Goal: Task Accomplishment & Management: Complete application form

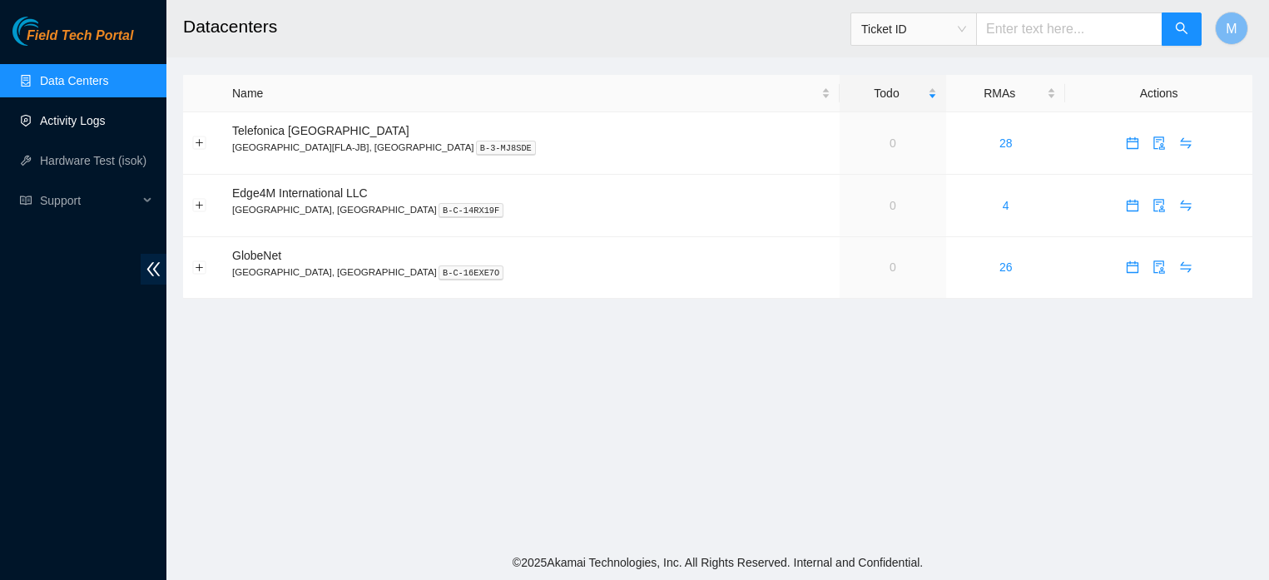
click at [69, 117] on link "Activity Logs" at bounding box center [73, 120] width 66 height 13
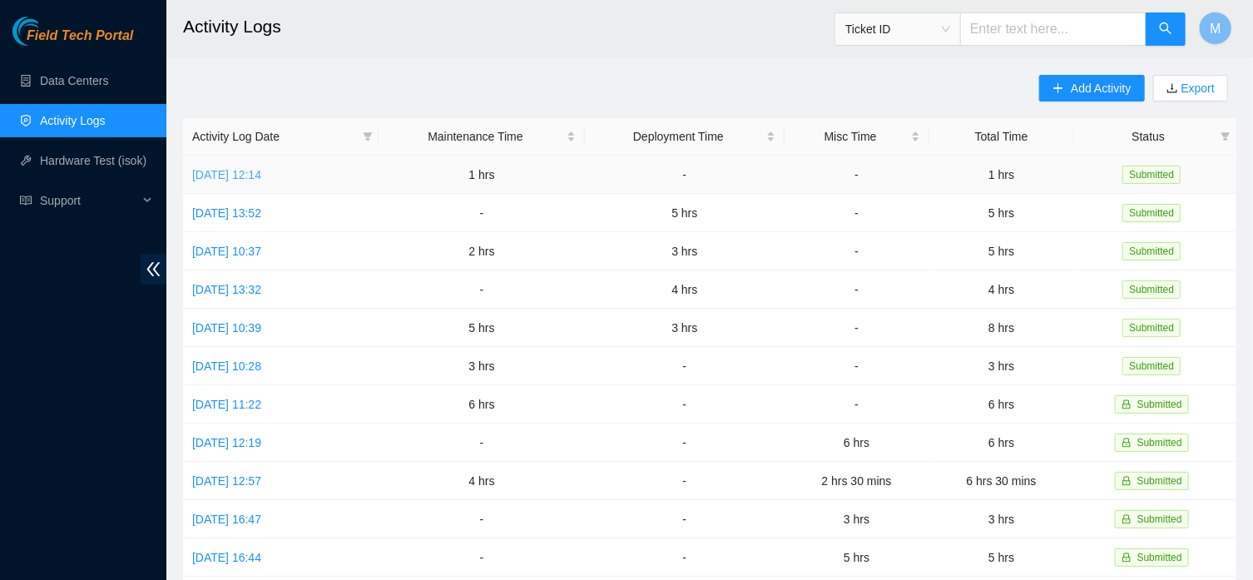
click at [237, 176] on link "[DATE] 12:14" at bounding box center [226, 174] width 69 height 13
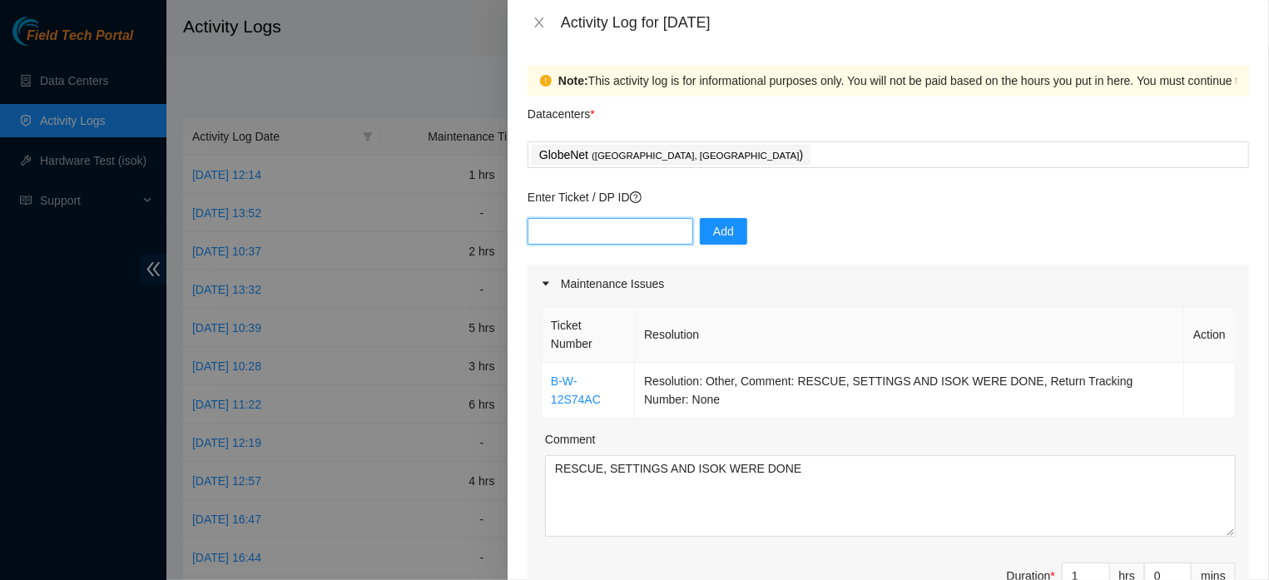
click at [603, 232] on input "text" at bounding box center [611, 231] width 166 height 27
type input "DP82962"
click at [713, 235] on span "Add" at bounding box center [723, 231] width 21 height 18
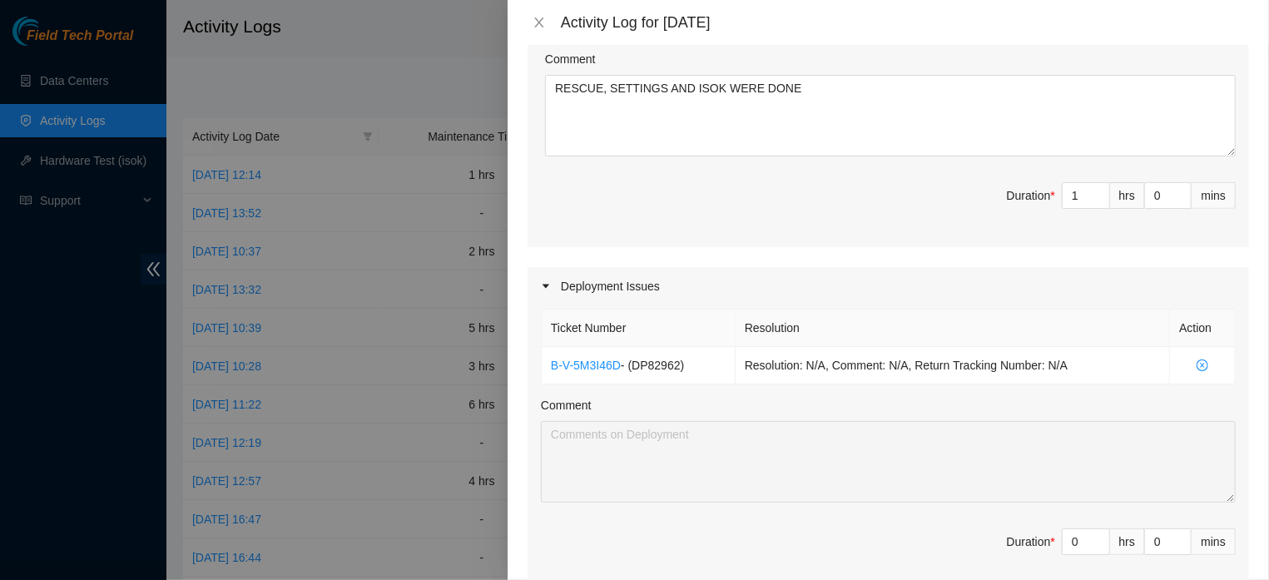
scroll to position [470, 0]
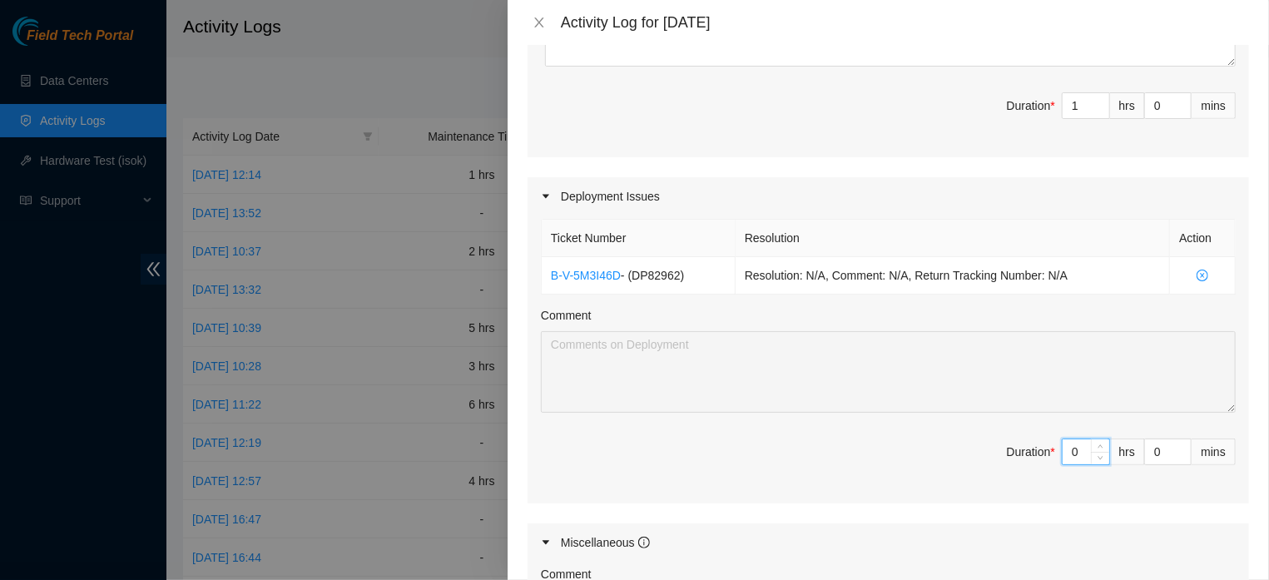
click at [1064, 464] on input "0" at bounding box center [1086, 451] width 47 height 25
type input "4"
type input "5"
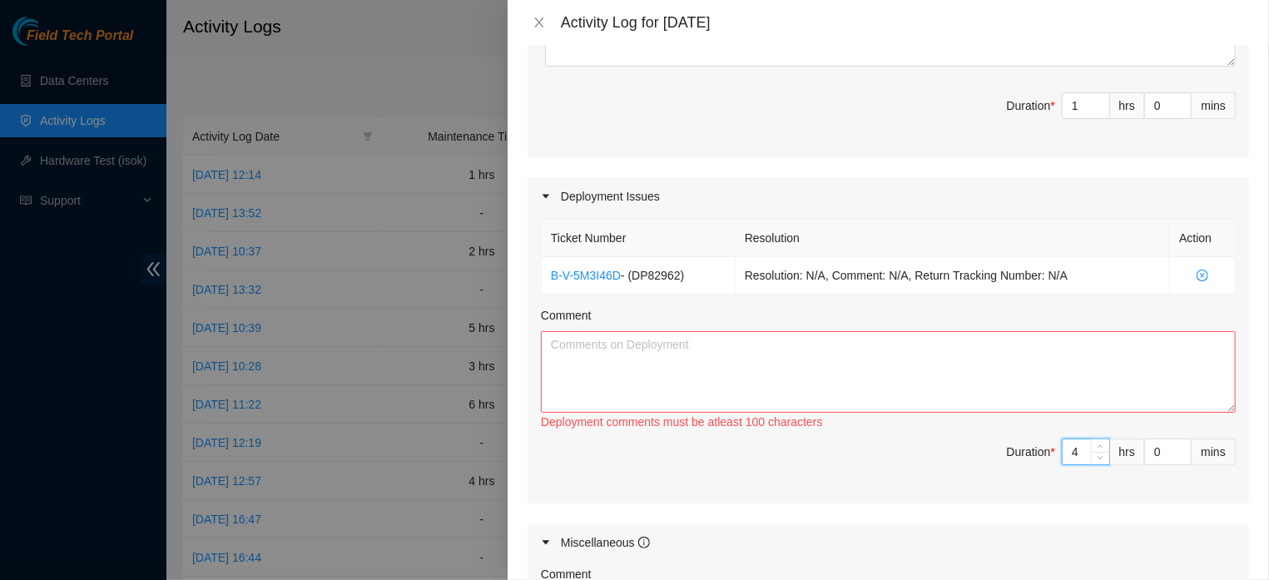
type input "4"
click at [804, 386] on textarea "Comment" at bounding box center [888, 372] width 695 height 82
paste textarea "RACK INSTALLATION CONTINUED: FLZ.[PHONE_NUMBER] APPLICATION OF PDU B POWER CABL…"
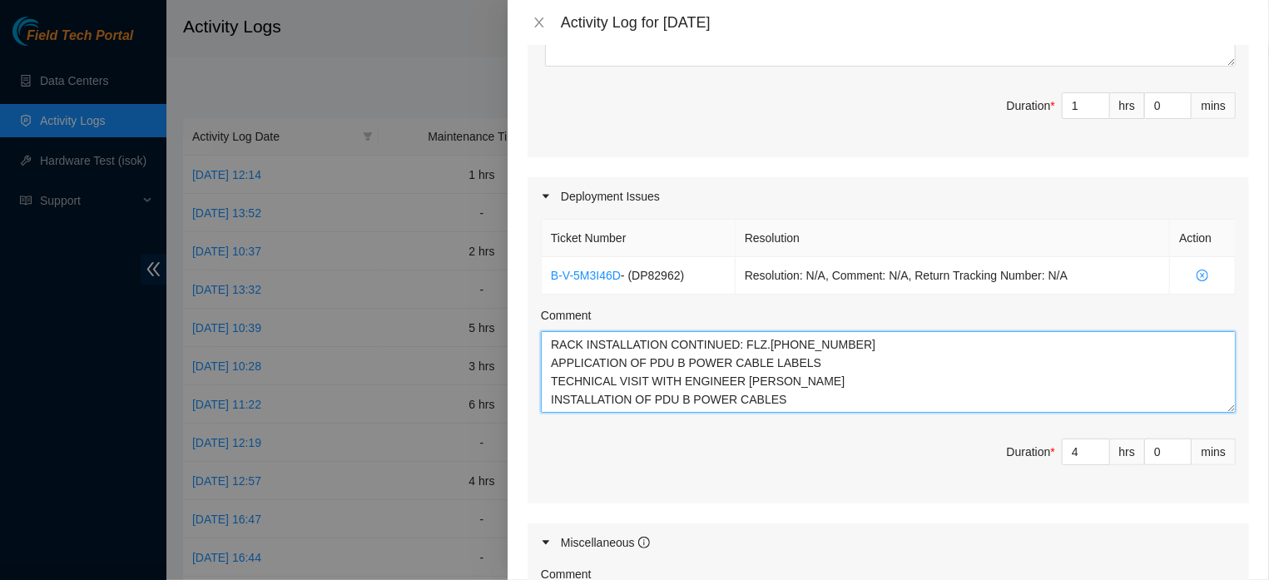
type textarea "RACK INSTALLATION CONTINUED: FLZ.[PHONE_NUMBER] APPLICATION OF PDU B POWER CABL…"
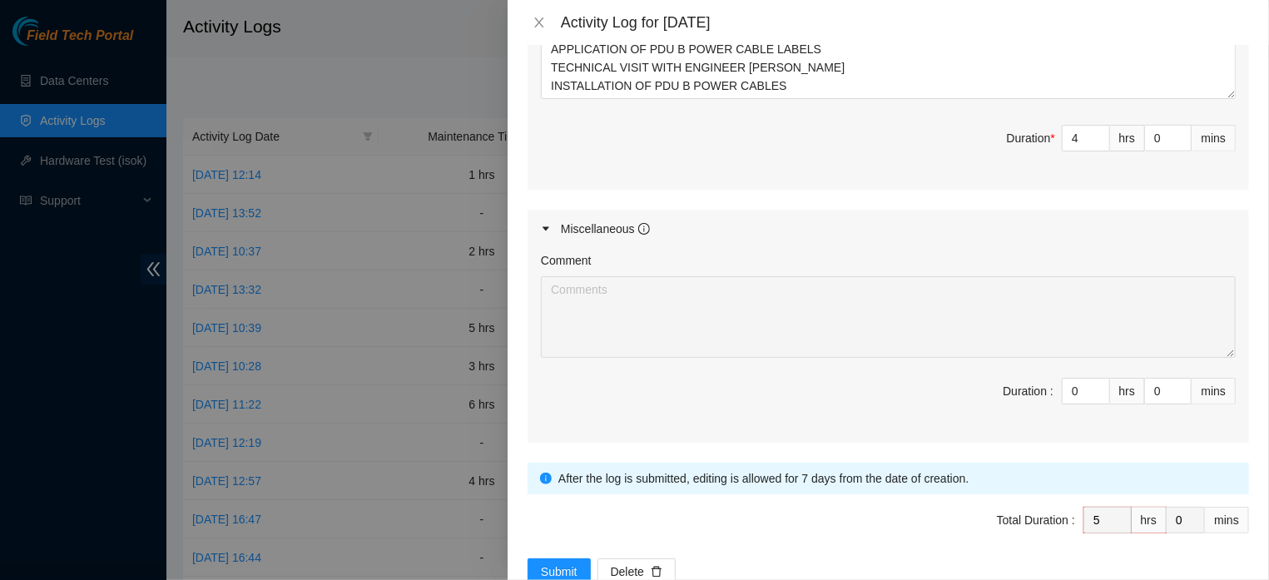
scroll to position [875, 0]
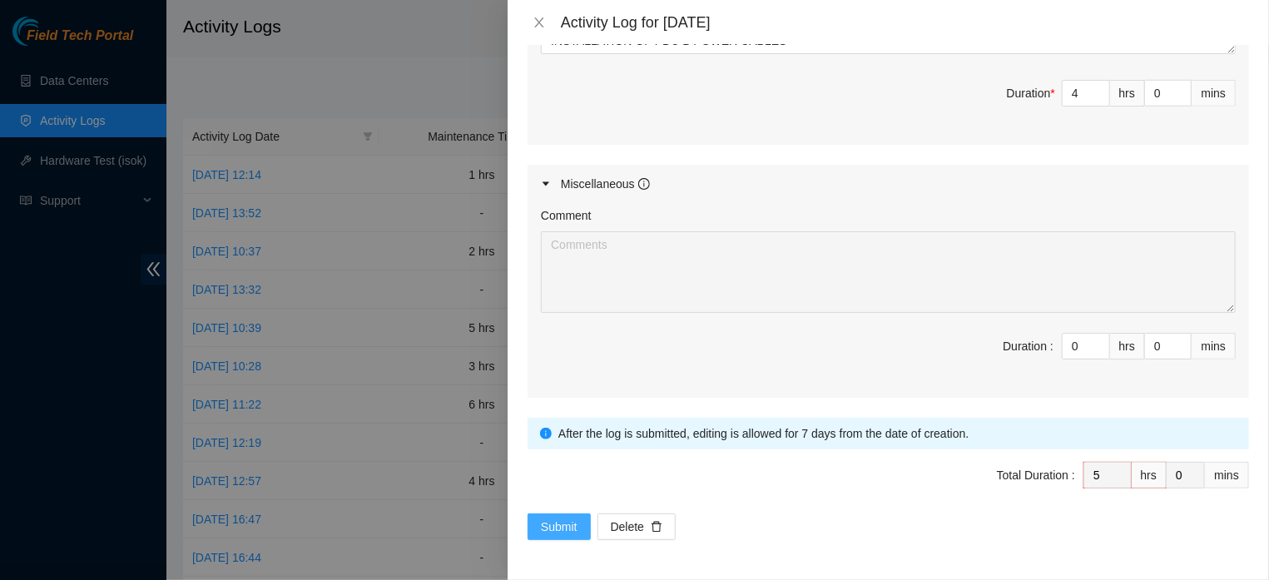
click at [560, 528] on span "Submit" at bounding box center [559, 527] width 37 height 18
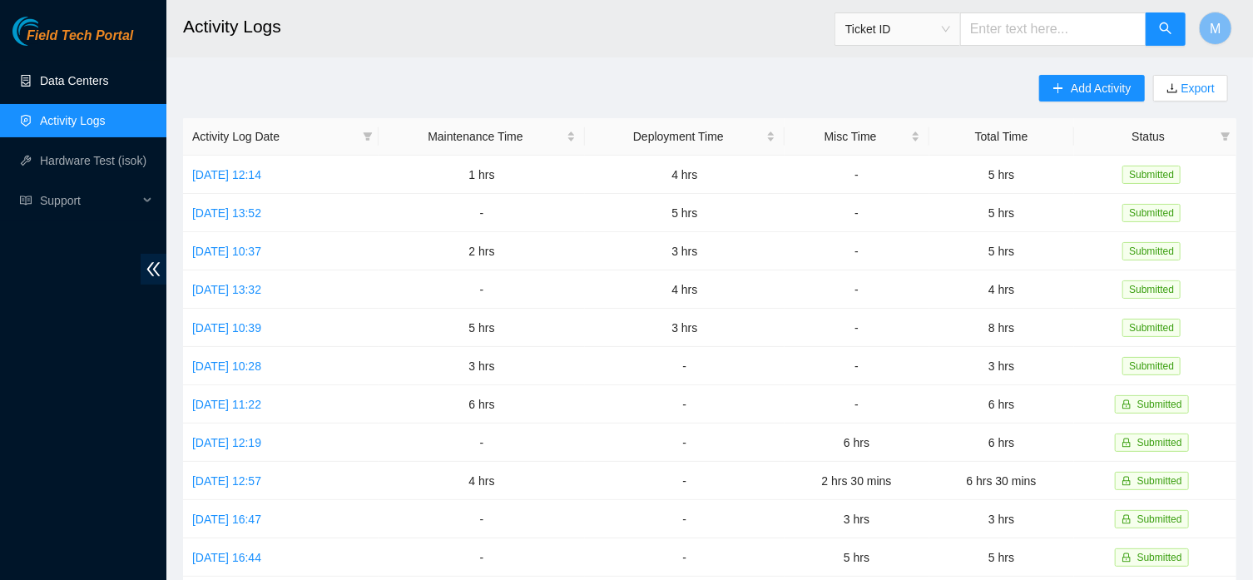
click at [96, 74] on link "Data Centers" at bounding box center [74, 80] width 68 height 13
